Goal: Information Seeking & Learning: Learn about a topic

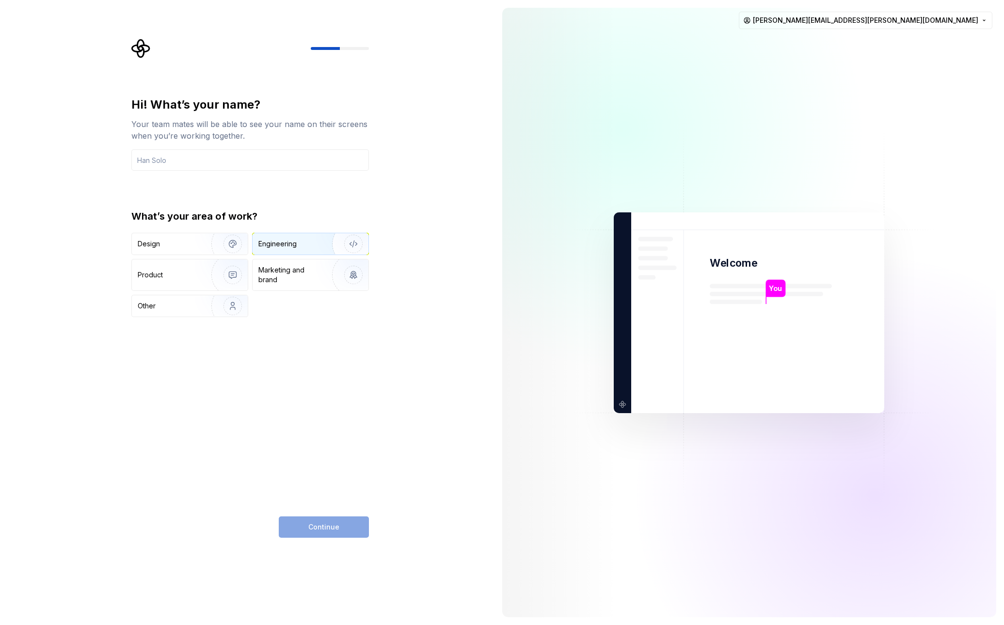
click at [282, 243] on div "Engineering" at bounding box center [277, 244] width 38 height 10
click at [204, 152] on input "text" at bounding box center [249, 159] width 237 height 21
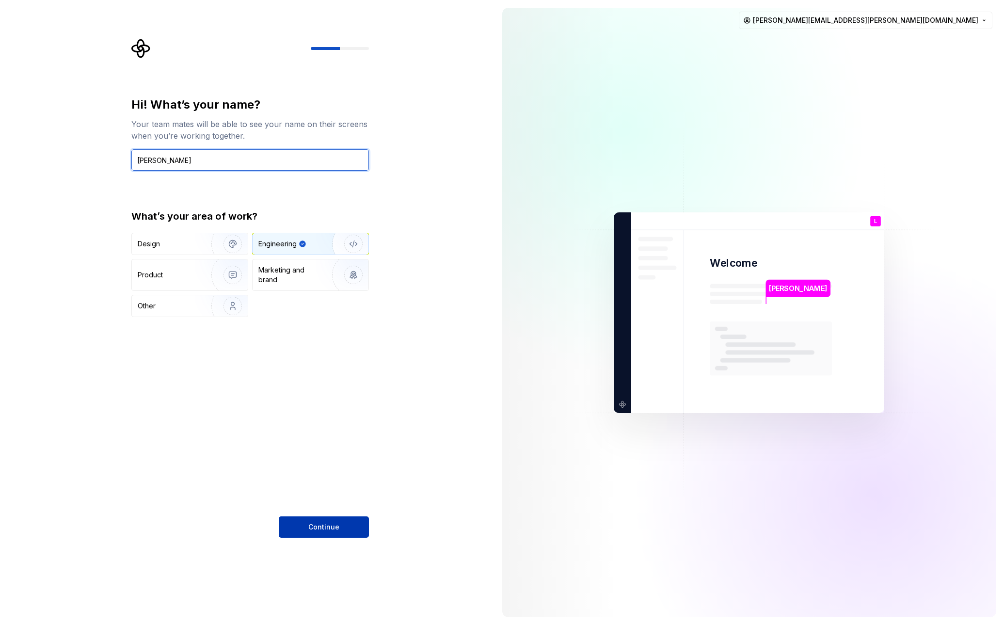
type input "[PERSON_NAME]"
click at [338, 523] on span "Continue" at bounding box center [323, 527] width 31 height 10
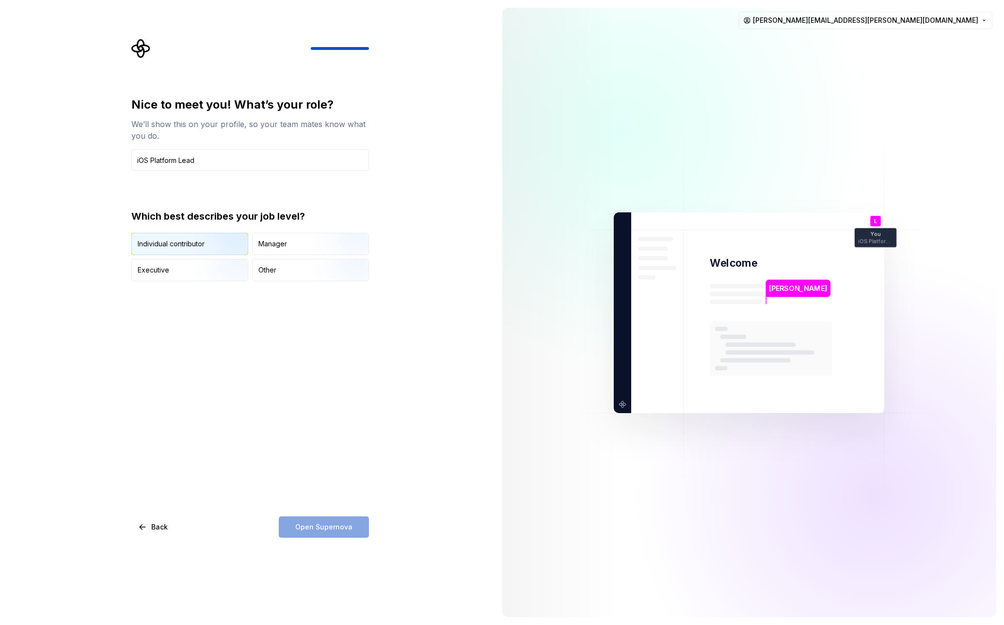
type input "iOS Platform Lead"
click at [218, 247] on img "button" at bounding box center [224, 255] width 62 height 65
click at [340, 528] on span "Open Supernova" at bounding box center [323, 527] width 57 height 10
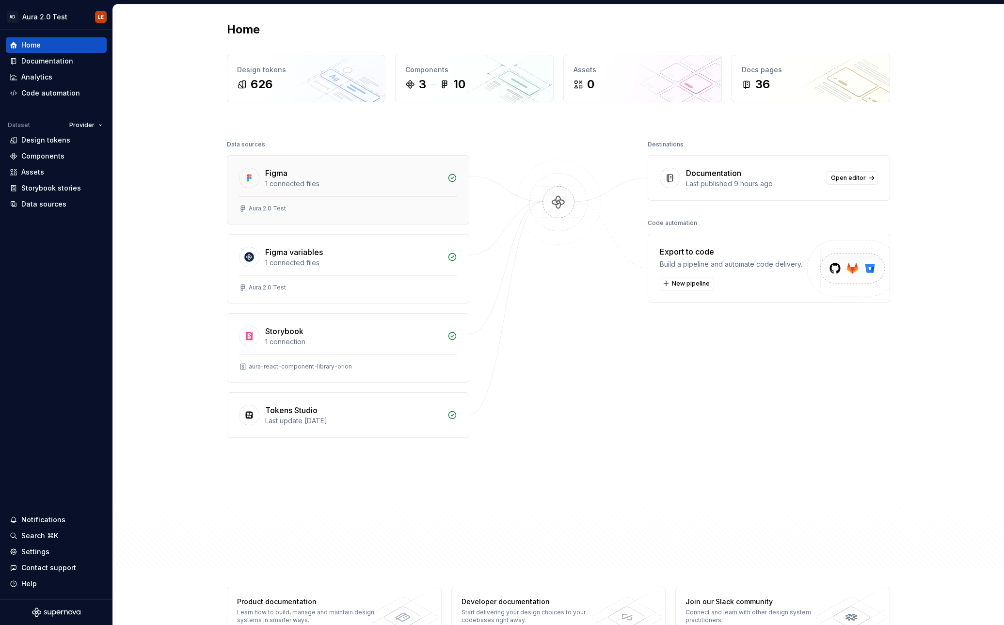
click at [338, 183] on div "1 connected files" at bounding box center [353, 184] width 176 height 10
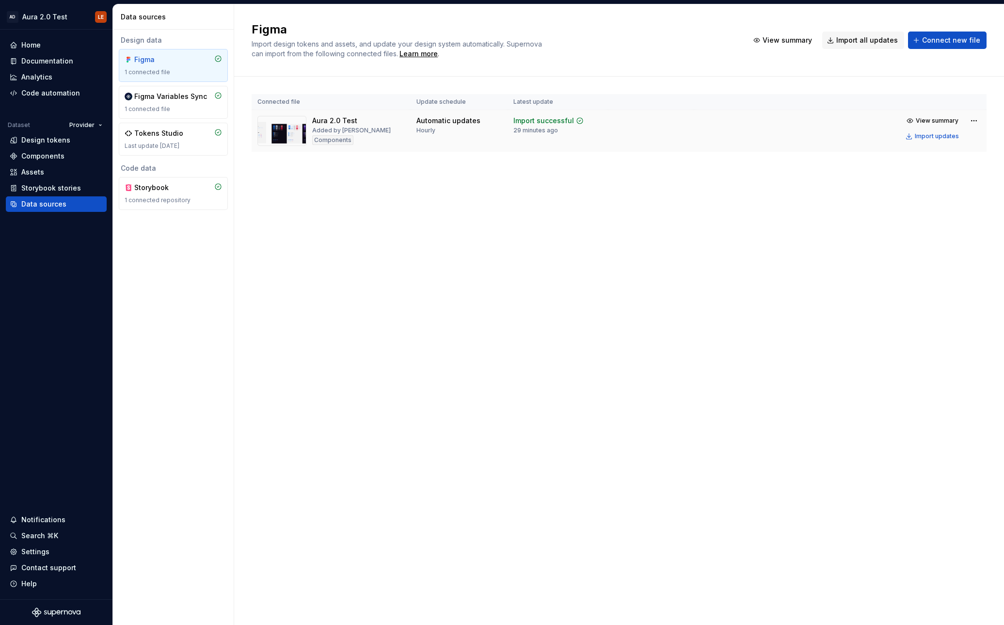
click at [279, 136] on img at bounding box center [281, 131] width 49 height 30
click at [162, 66] on div "Figma 1 connected file" at bounding box center [173, 65] width 97 height 21
click at [48, 177] on div "Assets" at bounding box center [56, 172] width 101 height 16
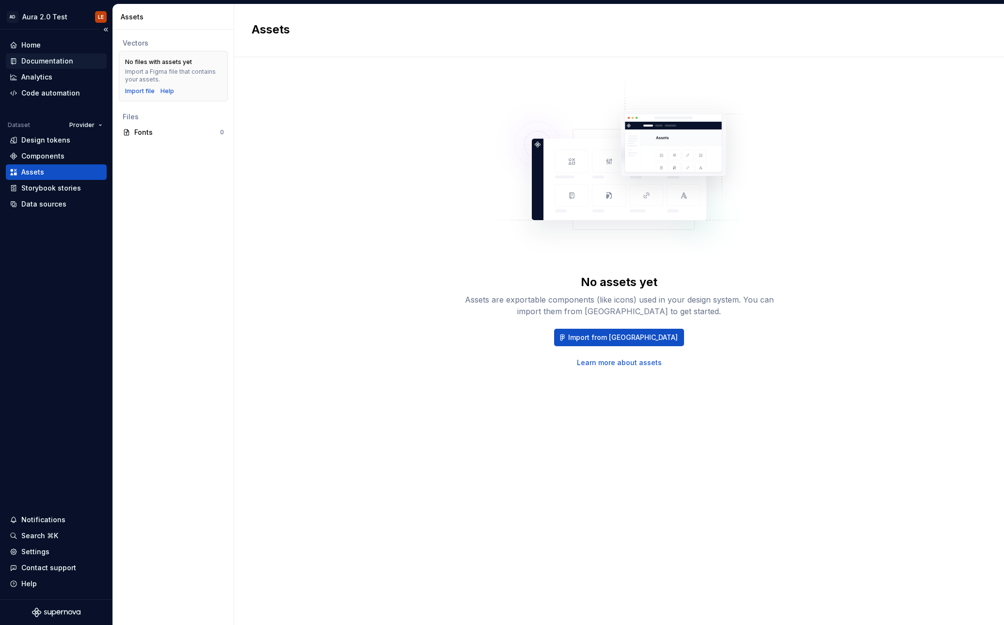
click at [50, 60] on div "Documentation" at bounding box center [47, 61] width 52 height 10
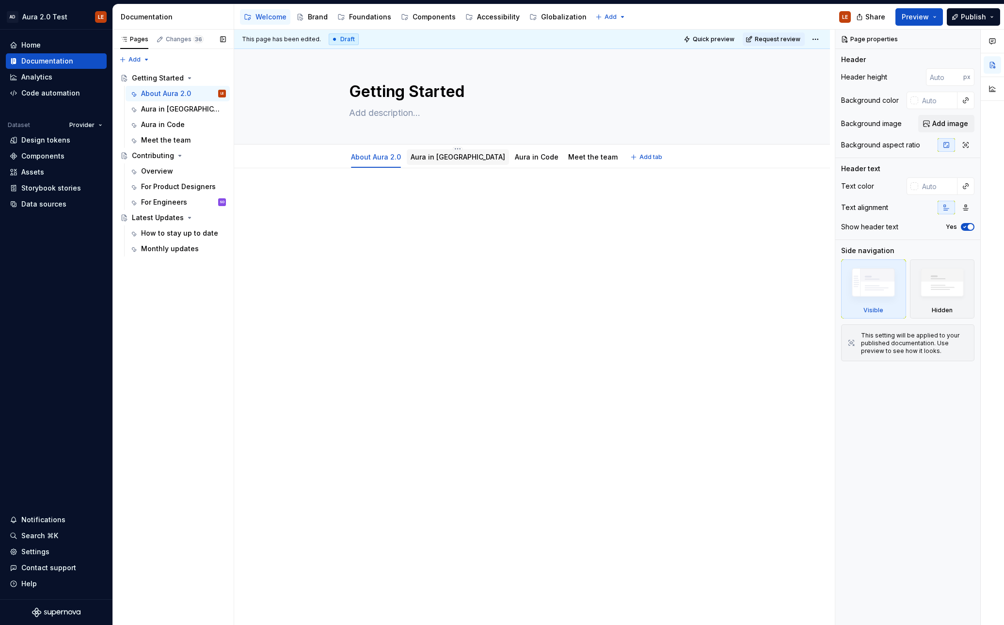
click at [444, 157] on link "Aura in [GEOGRAPHIC_DATA]" at bounding box center [457, 157] width 95 height 8
click at [174, 126] on div "Aura in Code" at bounding box center [163, 125] width 44 height 10
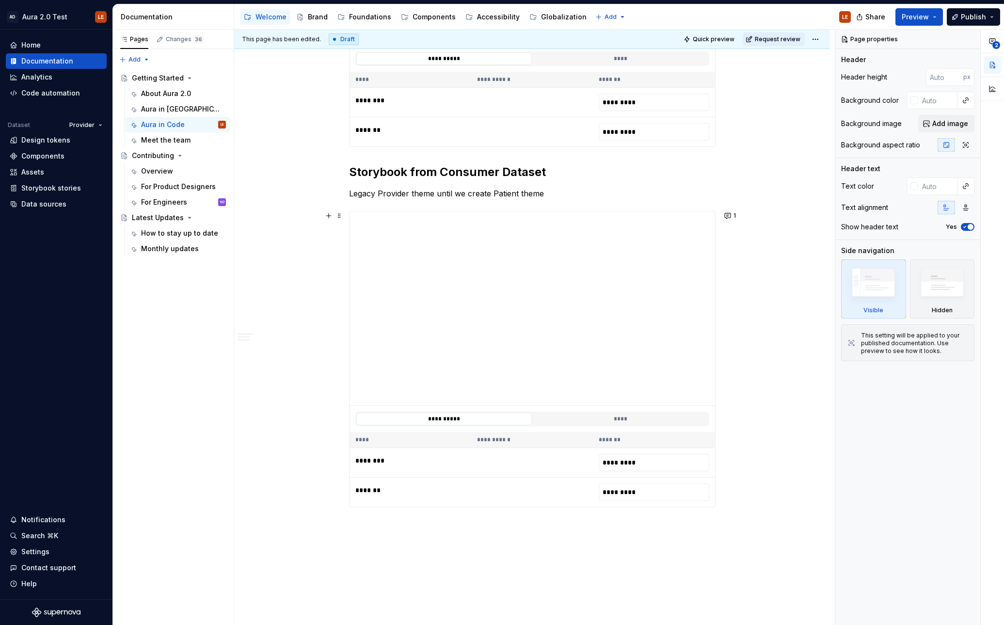
scroll to position [491, 0]
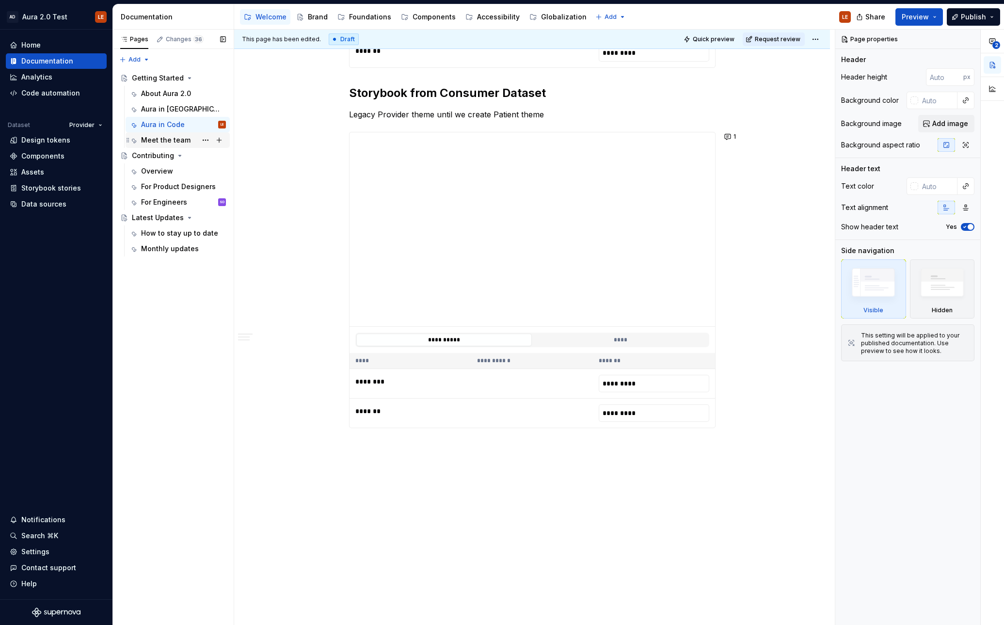
click at [170, 141] on div "Meet the team" at bounding box center [165, 140] width 49 height 10
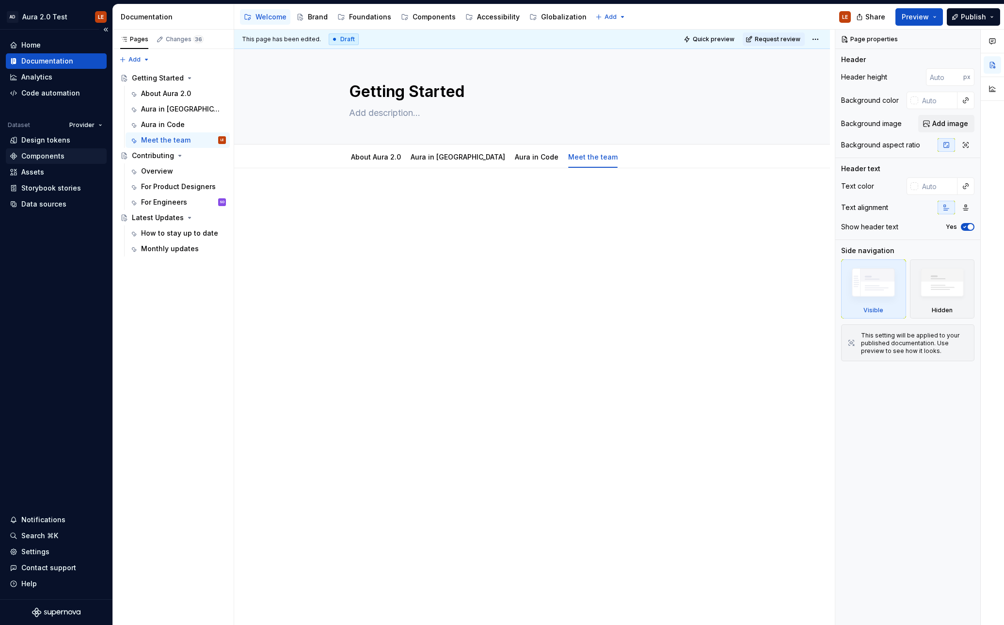
type textarea "*"
click at [38, 156] on div "Components" at bounding box center [42, 156] width 43 height 10
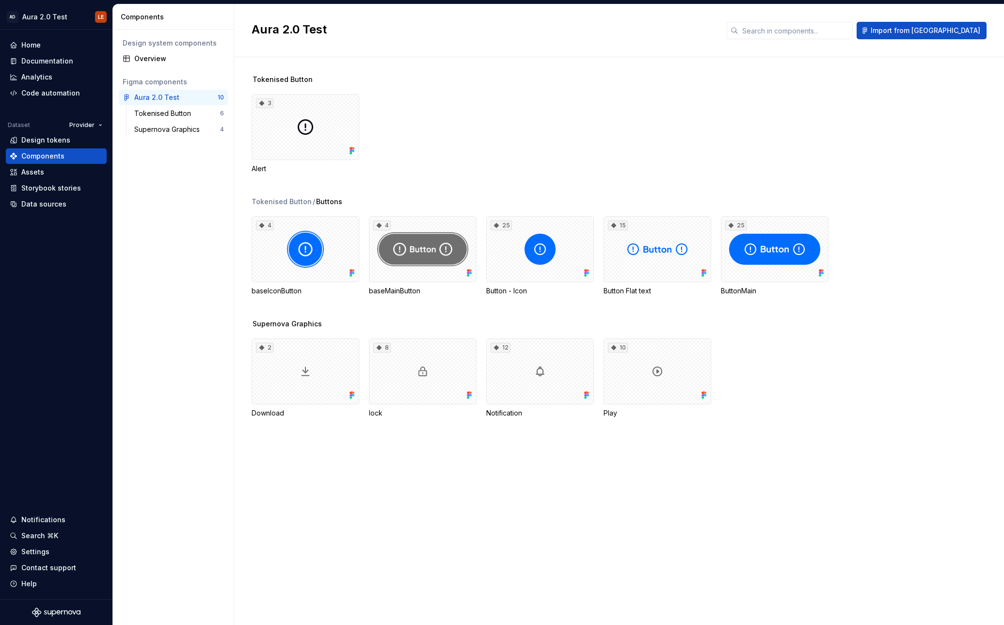
click at [749, 289] on div "ButtonMain" at bounding box center [775, 291] width 108 height 10
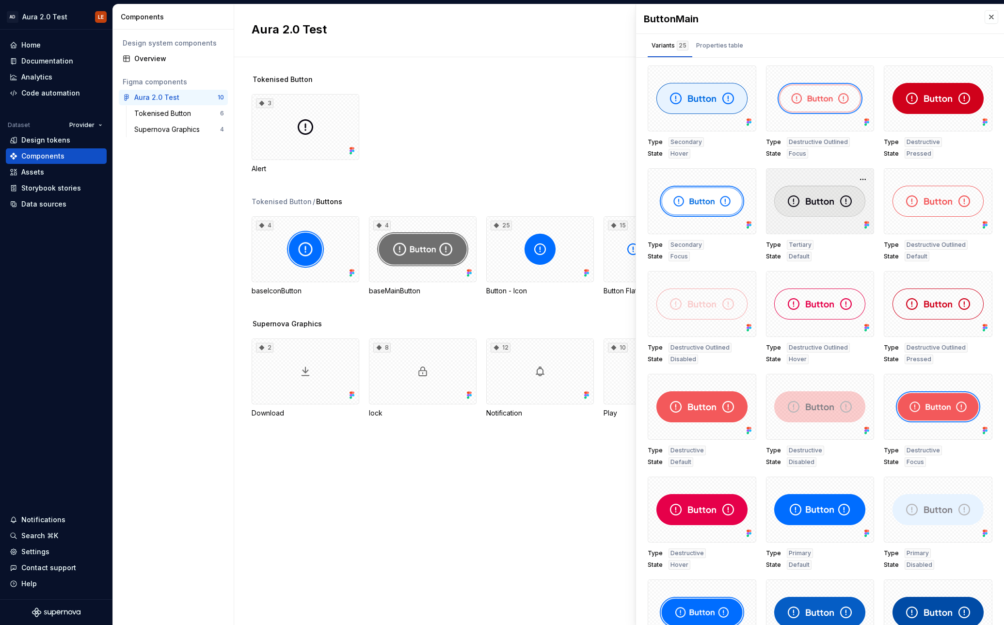
click at [804, 200] on div at bounding box center [820, 201] width 109 height 66
click at [866, 177] on button "button" at bounding box center [863, 180] width 14 height 14
click at [858, 195] on div "Open in [GEOGRAPHIC_DATA]" at bounding box center [831, 207] width 63 height 29
click at [986, 20] on button "button" at bounding box center [991, 17] width 14 height 14
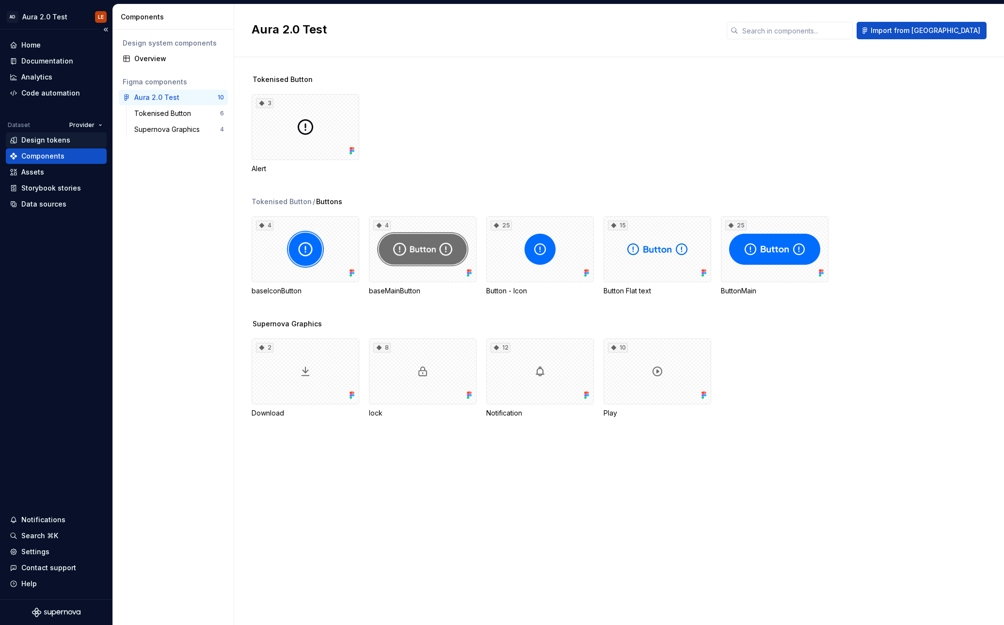
click at [38, 140] on div "Design tokens" at bounding box center [45, 140] width 49 height 10
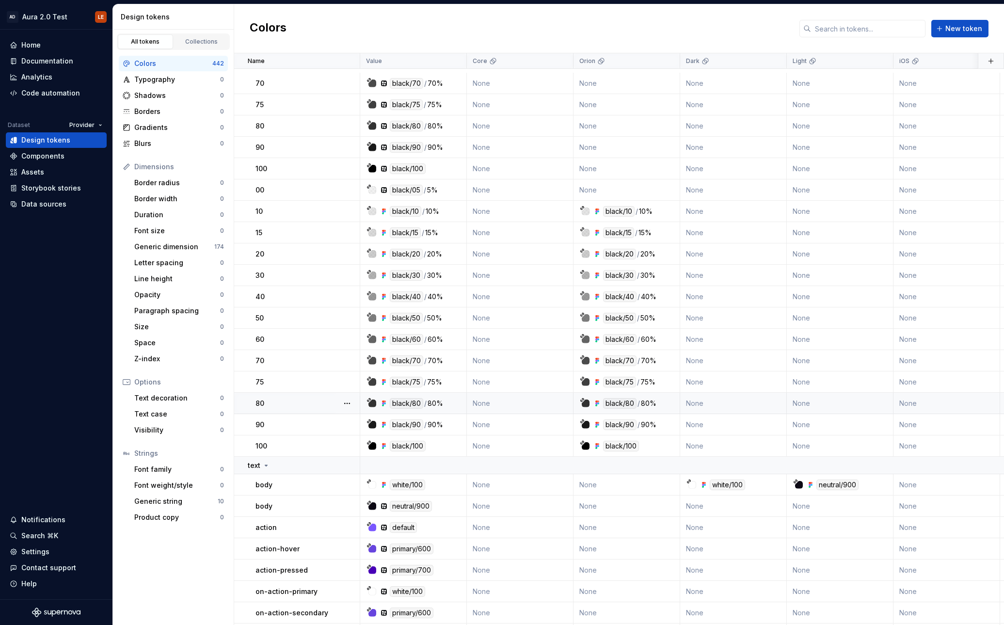
scroll to position [9497, 0]
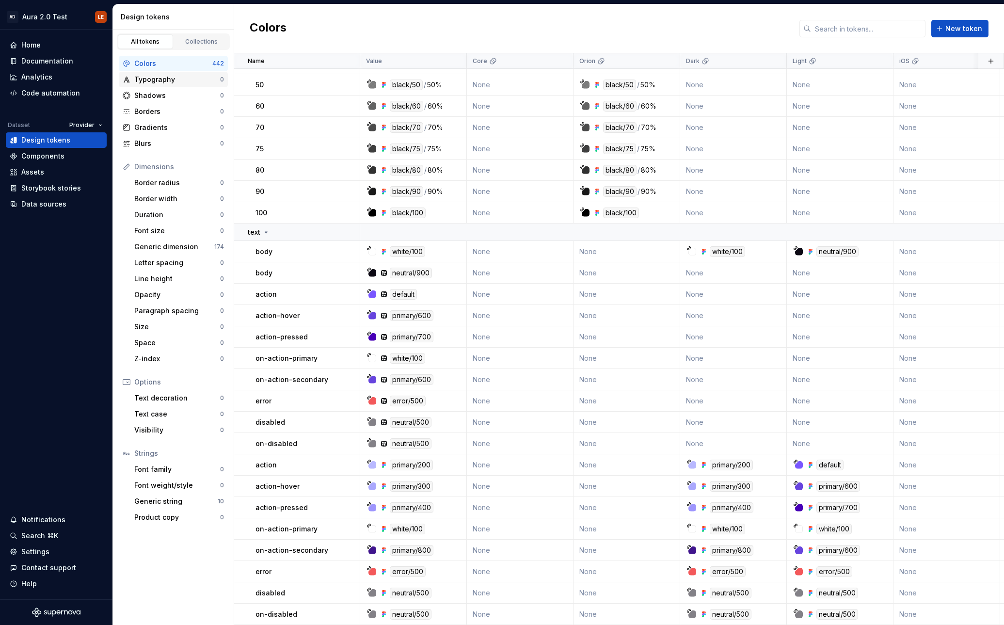
click at [173, 81] on div "Typography" at bounding box center [177, 80] width 86 height 10
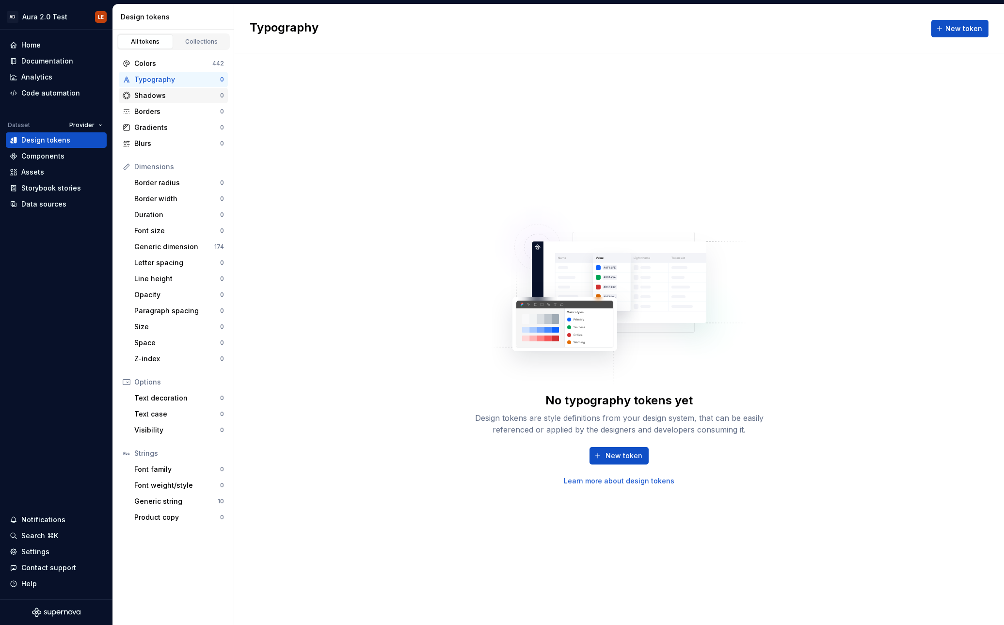
click at [172, 94] on div "Shadows" at bounding box center [177, 96] width 86 height 10
click at [172, 113] on div "Borders" at bounding box center [177, 112] width 86 height 10
click at [173, 129] on div "Gradients" at bounding box center [177, 128] width 86 height 10
click at [173, 142] on div "Blurs" at bounding box center [177, 144] width 86 height 10
click at [181, 184] on div "Border radius" at bounding box center [177, 183] width 86 height 10
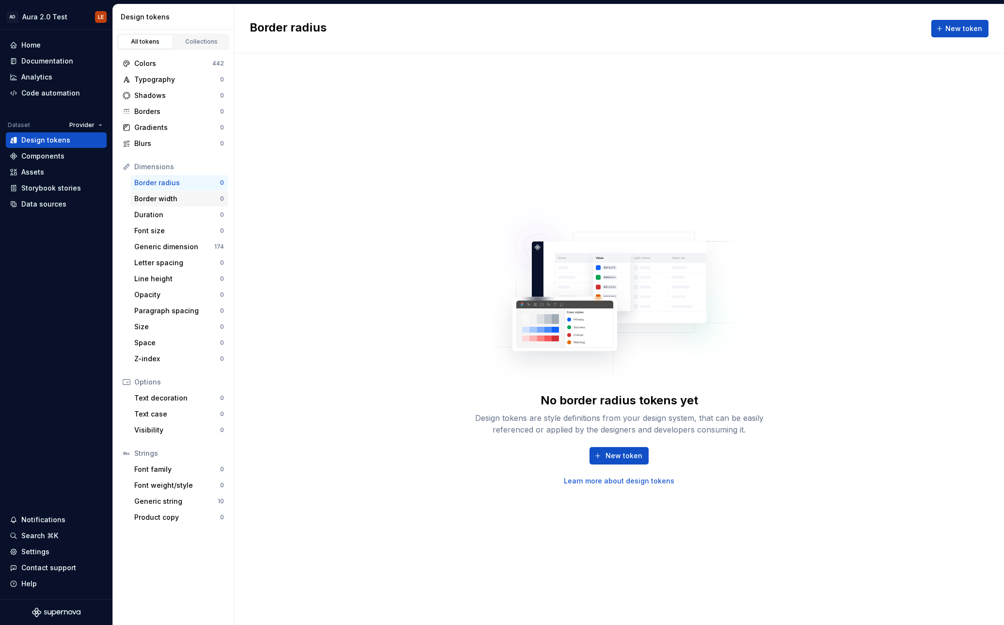
click at [178, 198] on div "Border width" at bounding box center [177, 199] width 86 height 10
click at [177, 217] on div "Duration" at bounding box center [177, 215] width 86 height 10
click at [184, 235] on div "Font size" at bounding box center [177, 231] width 86 height 10
click at [189, 247] on div "Generic dimension" at bounding box center [174, 247] width 80 height 10
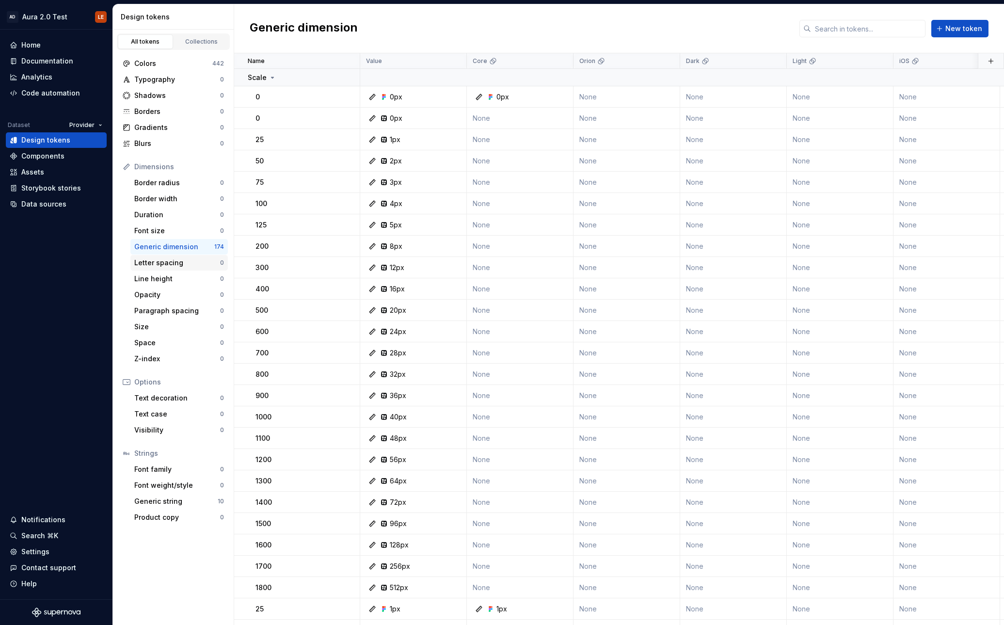
click at [183, 268] on div "Letter spacing 0" at bounding box center [178, 263] width 97 height 16
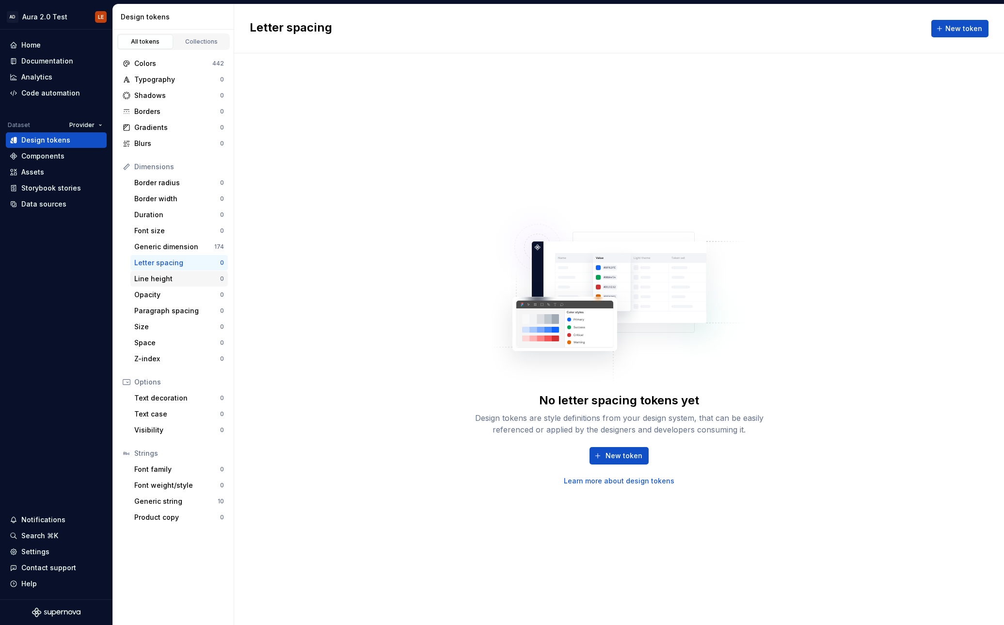
click at [176, 284] on div "Line height 0" at bounding box center [178, 279] width 97 height 16
click at [171, 297] on div "Opacity" at bounding box center [177, 295] width 86 height 10
click at [173, 312] on div "Paragraph spacing" at bounding box center [177, 311] width 86 height 10
click at [161, 328] on div "Size" at bounding box center [177, 327] width 86 height 10
click at [156, 346] on div "Space" at bounding box center [177, 343] width 86 height 10
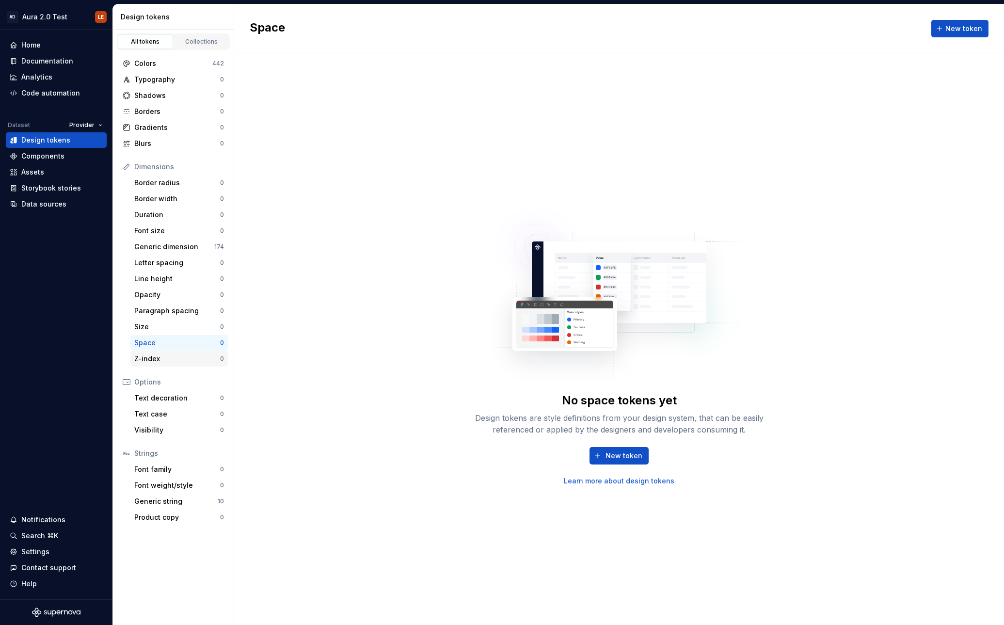
click at [156, 360] on div "Z-index" at bounding box center [177, 359] width 86 height 10
click at [167, 397] on div "Text decoration" at bounding box center [177, 398] width 86 height 10
click at [169, 415] on div "Text case" at bounding box center [177, 414] width 86 height 10
click at [171, 432] on div "Visibility" at bounding box center [177, 430] width 86 height 10
click at [172, 469] on div "Font family" at bounding box center [177, 469] width 86 height 10
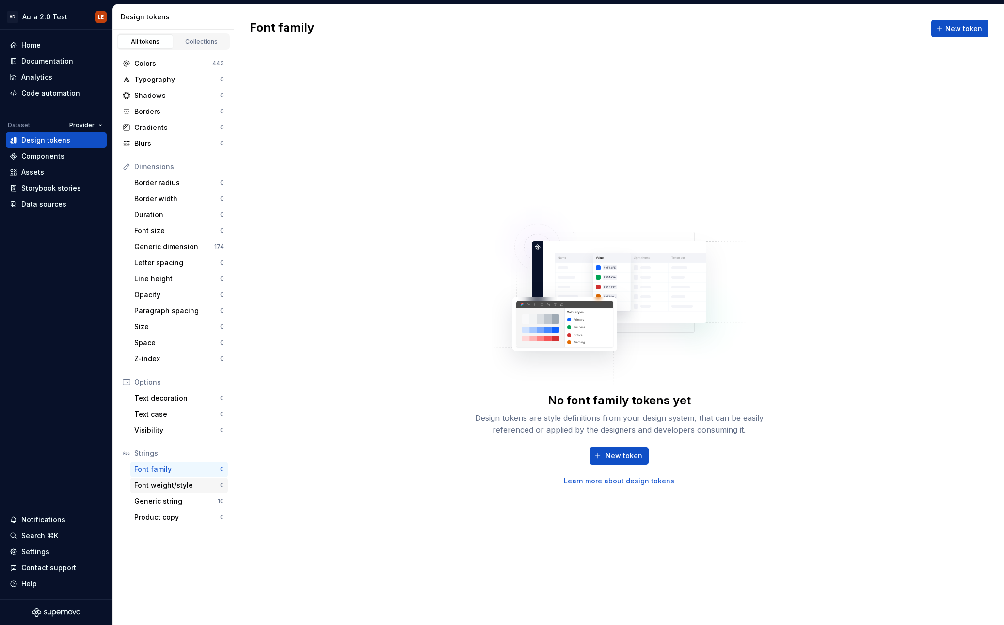
click at [172, 487] on div "Font weight/style" at bounding box center [177, 485] width 86 height 10
click at [173, 503] on div "Generic string" at bounding box center [175, 501] width 83 height 10
click at [173, 514] on div "Product copy" at bounding box center [177, 517] width 86 height 10
click at [44, 157] on div "Components" at bounding box center [42, 156] width 43 height 10
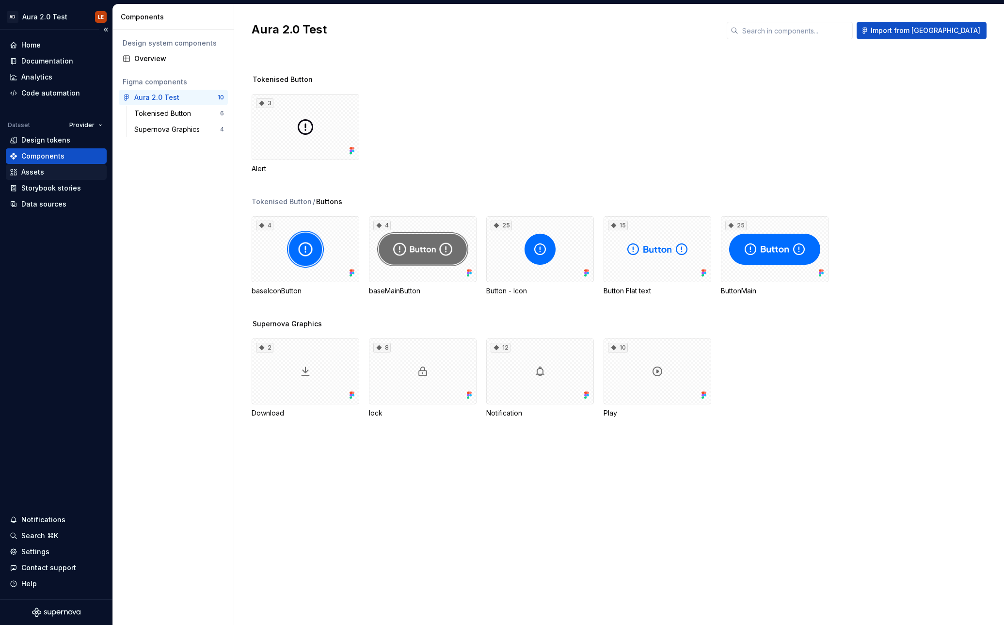
click at [36, 171] on div "Assets" at bounding box center [32, 172] width 23 height 10
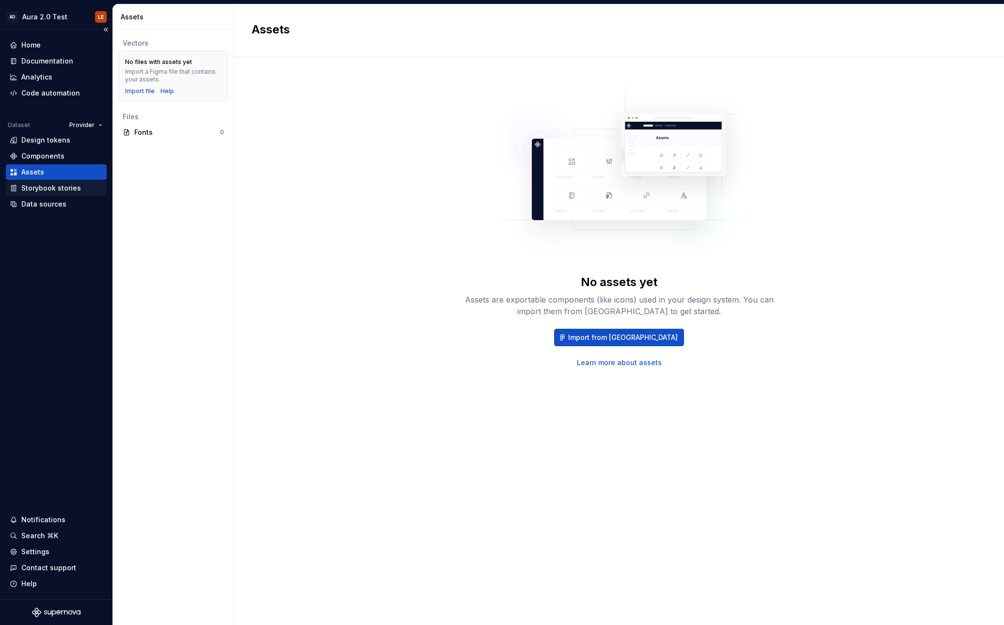
click at [68, 187] on div "Storybook stories" at bounding box center [51, 188] width 60 height 10
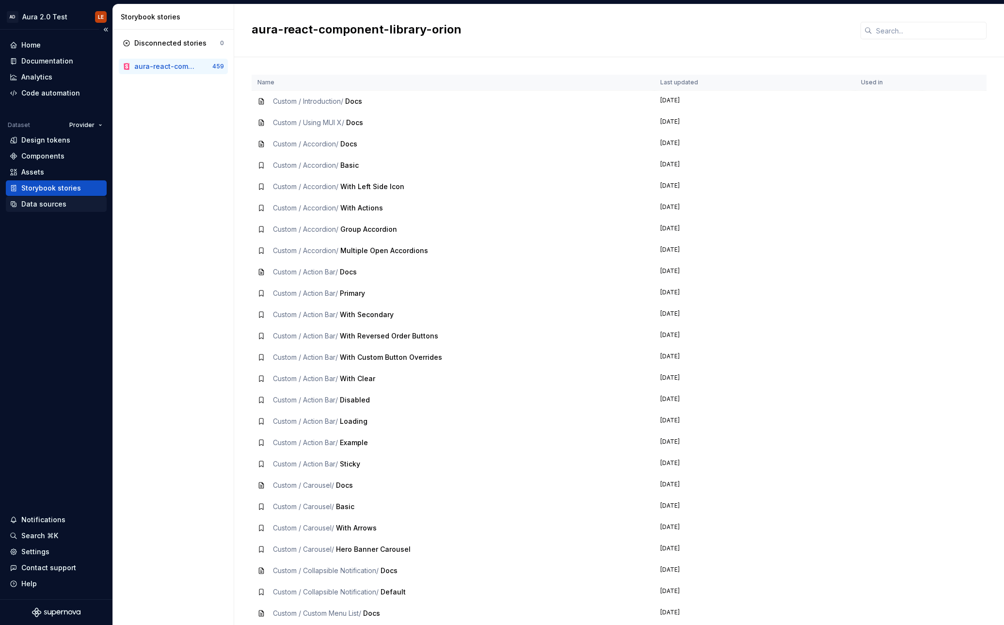
click at [41, 202] on div "Data sources" at bounding box center [43, 204] width 45 height 10
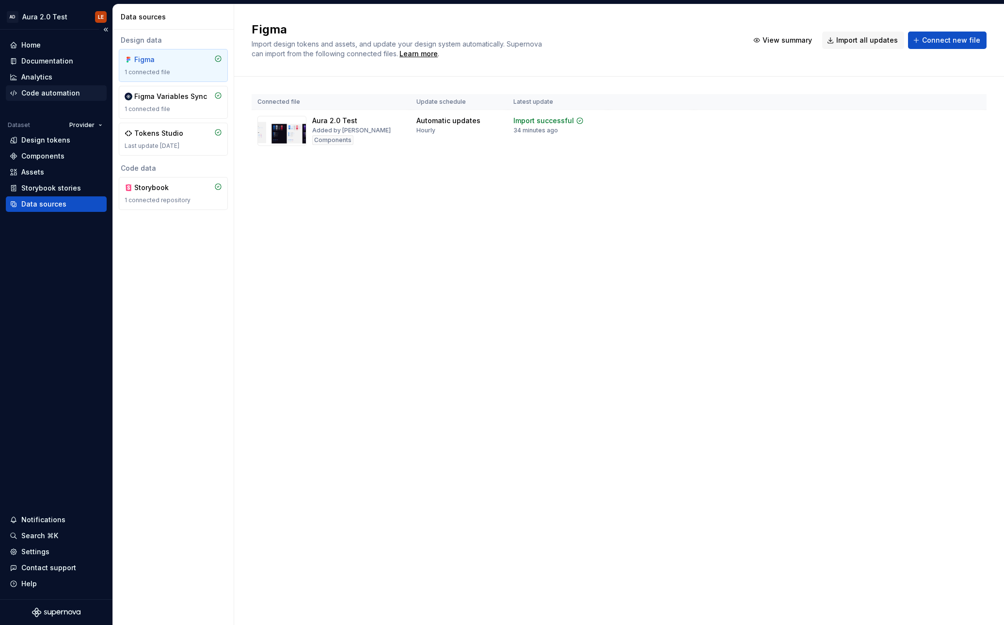
click at [47, 100] on div "Home Documentation Analytics Code automation Dataset Provider Design tokens Com…" at bounding box center [56, 124] width 101 height 174
click at [47, 96] on div "Code automation" at bounding box center [50, 93] width 59 height 10
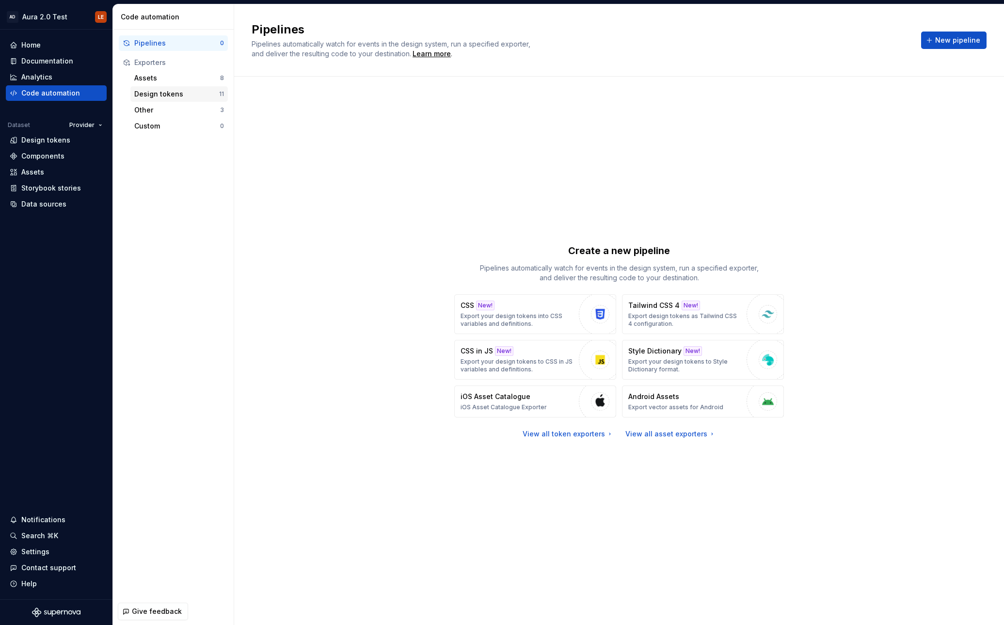
click at [158, 92] on div "Design tokens" at bounding box center [176, 94] width 85 height 10
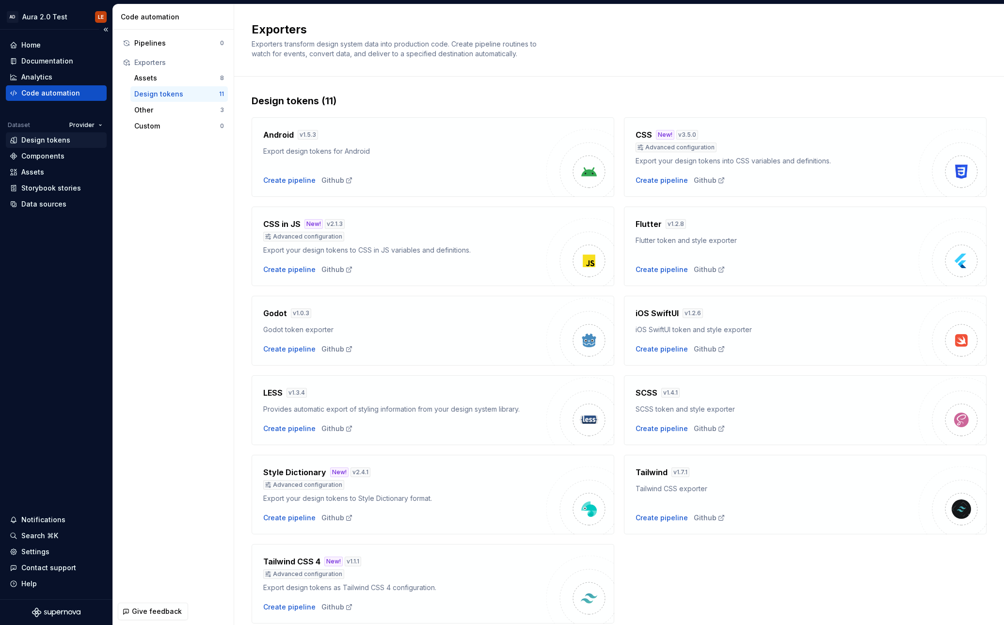
click at [52, 141] on div "Design tokens" at bounding box center [45, 140] width 49 height 10
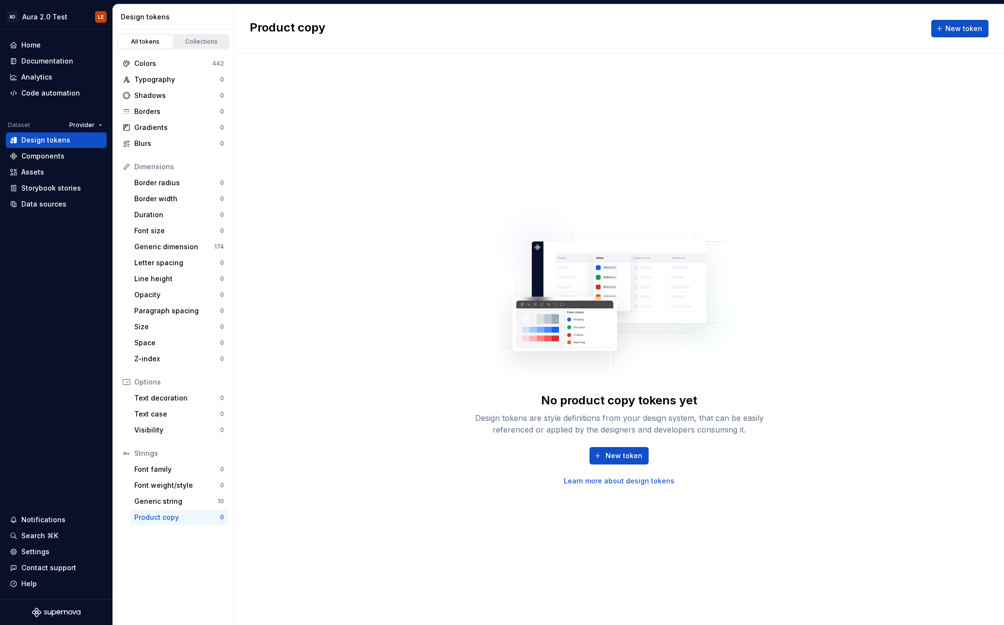
click at [202, 42] on div "Collections" at bounding box center [201, 42] width 48 height 8
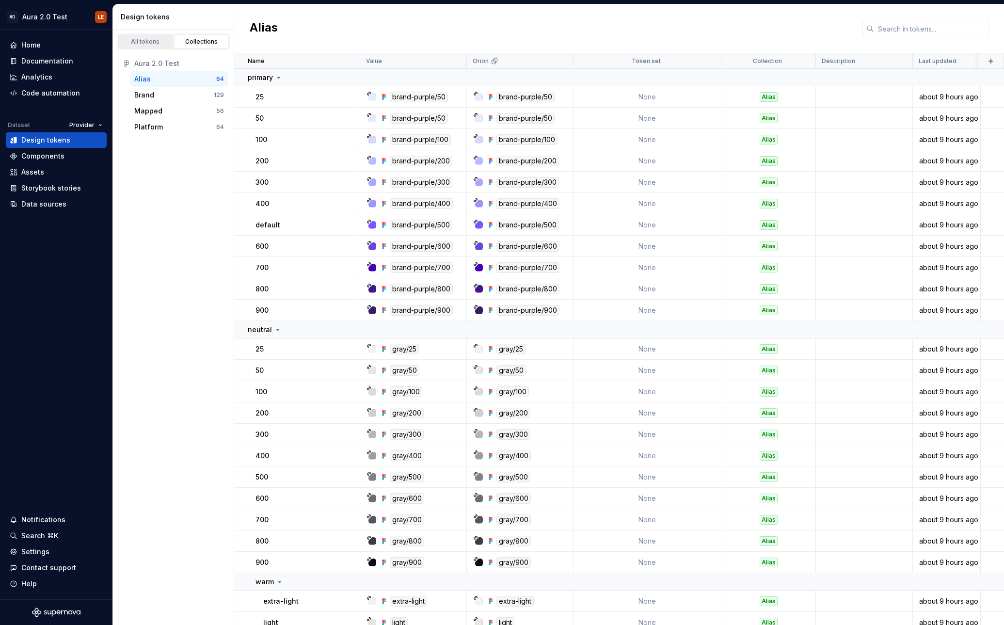
click at [153, 40] on div "All tokens" at bounding box center [145, 42] width 48 height 8
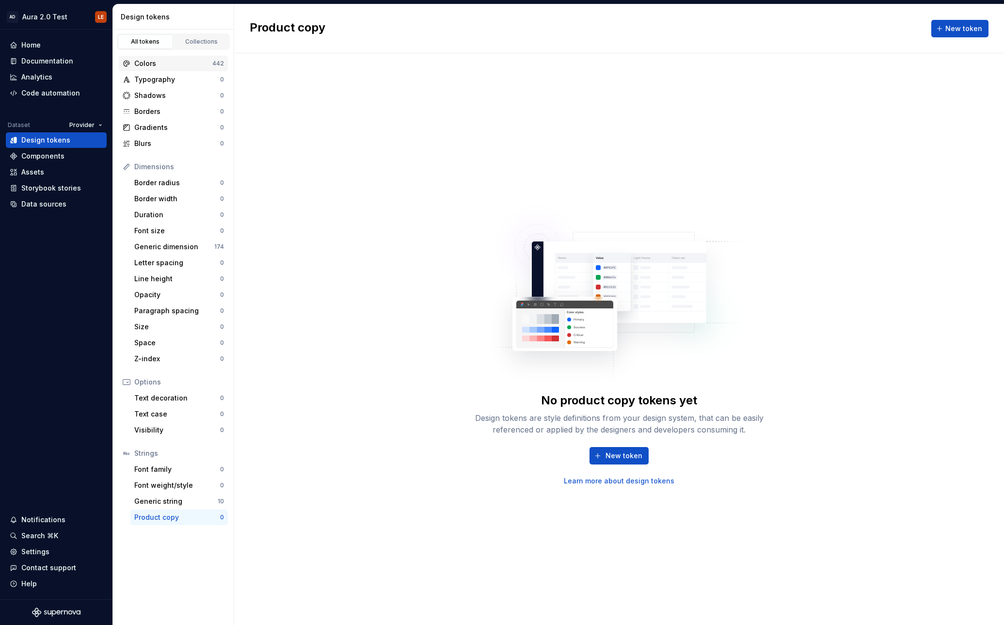
click at [175, 63] on div "Colors" at bounding box center [173, 64] width 78 height 10
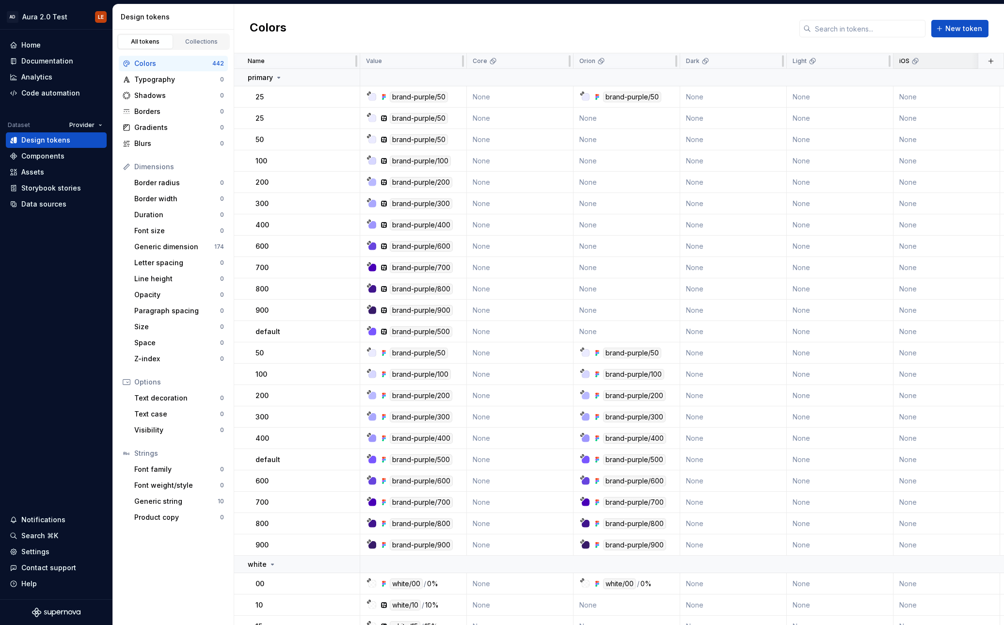
click at [912, 62] on icon at bounding box center [915, 61] width 8 height 8
click at [60, 154] on div "Components" at bounding box center [42, 156] width 43 height 10
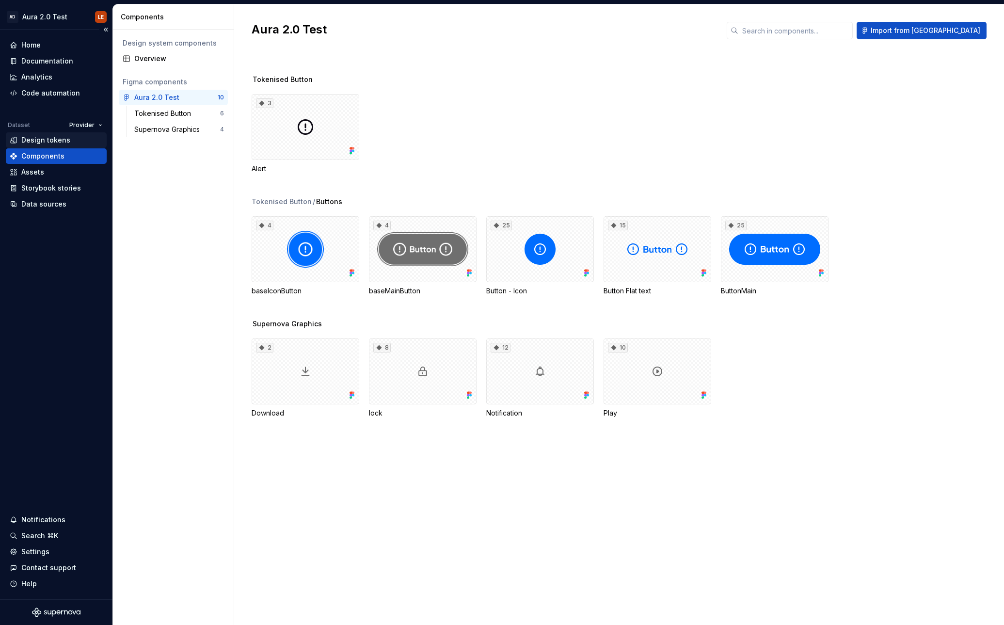
click at [53, 140] on div "Design tokens" at bounding box center [45, 140] width 49 height 10
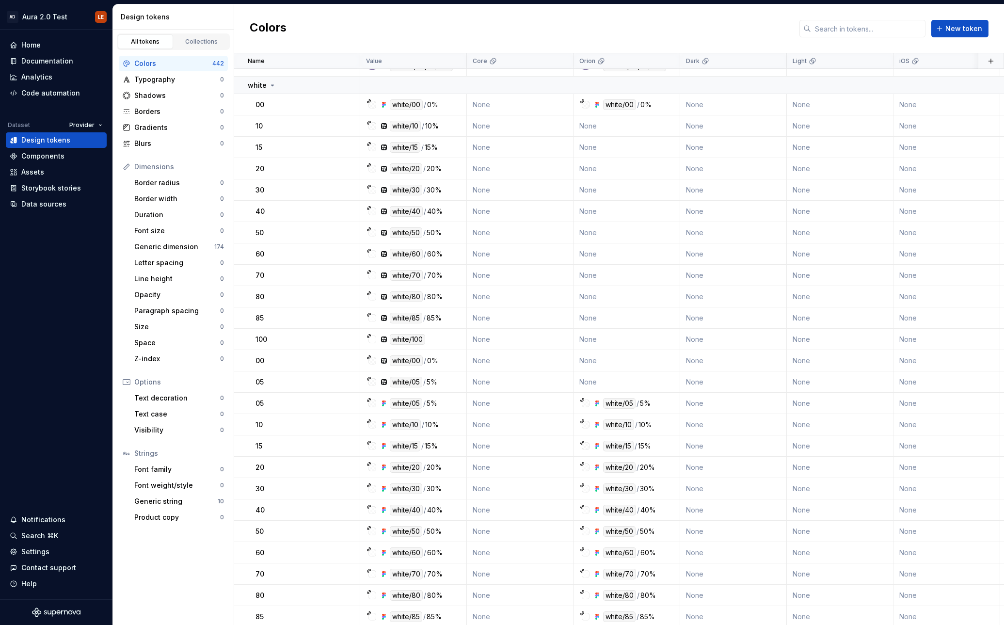
scroll to position [887, 0]
